Goal: Transaction & Acquisition: Purchase product/service

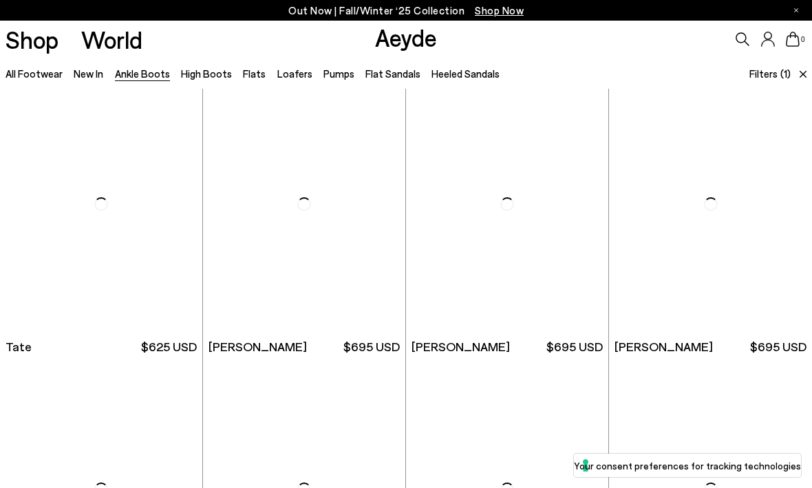
scroll to position [2002, 0]
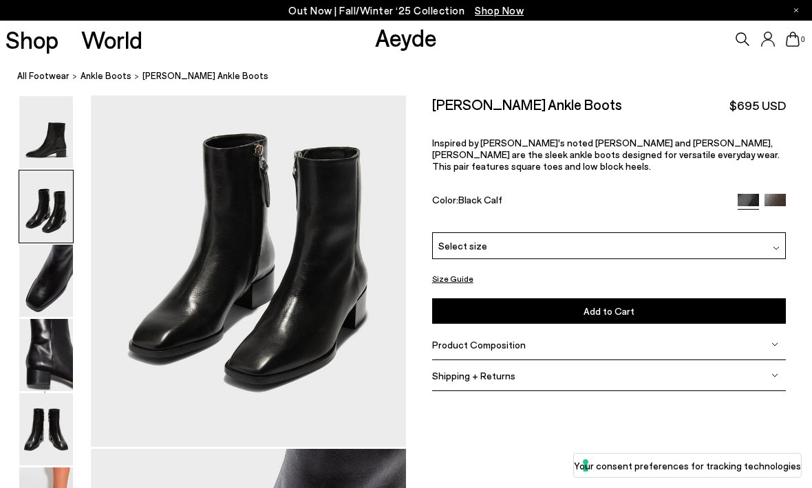
scroll to position [466, 0]
